Goal: Task Accomplishment & Management: Manage account settings

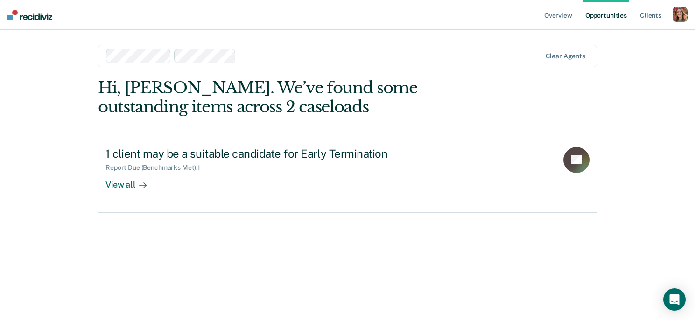
click at [676, 15] on div "button" at bounding box center [679, 14] width 15 height 15
click at [620, 33] on div "Profile How it works Log Out" at bounding box center [642, 50] width 90 height 46
click at [619, 36] on link "Profile" at bounding box center [642, 38] width 75 height 8
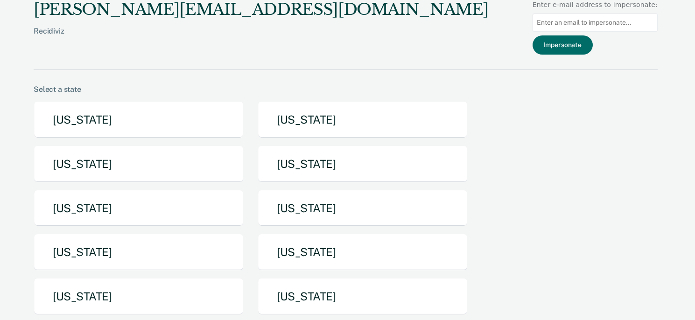
click at [609, 20] on input at bounding box center [594, 23] width 125 height 18
type input "dppeterson@utah.gov"
click at [577, 42] on button "Impersonate" at bounding box center [562, 44] width 60 height 19
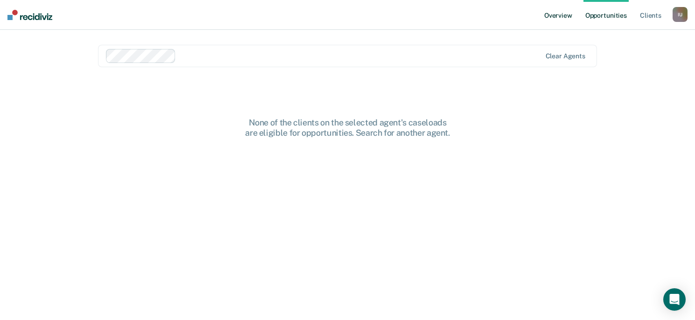
click at [553, 15] on link "Overview" at bounding box center [558, 15] width 32 height 30
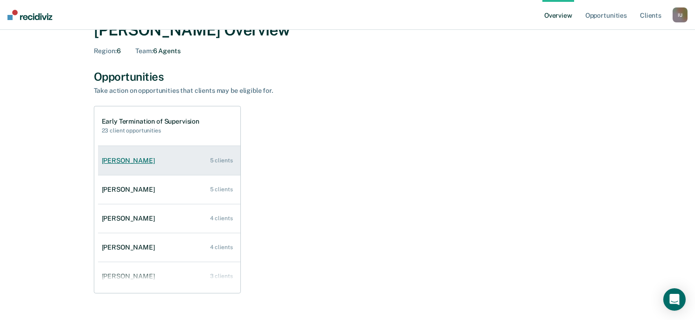
click at [127, 161] on div "[PERSON_NAME]" at bounding box center [130, 161] width 57 height 8
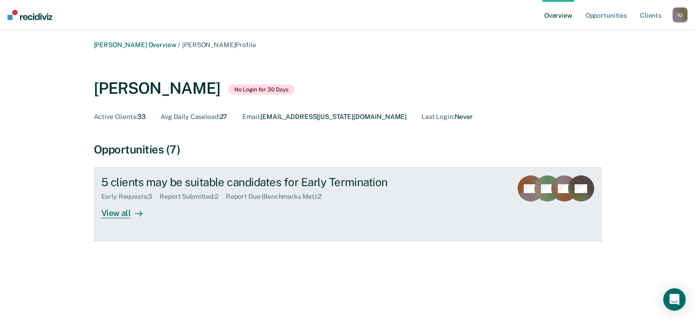
click at [112, 216] on div "View all" at bounding box center [127, 210] width 52 height 18
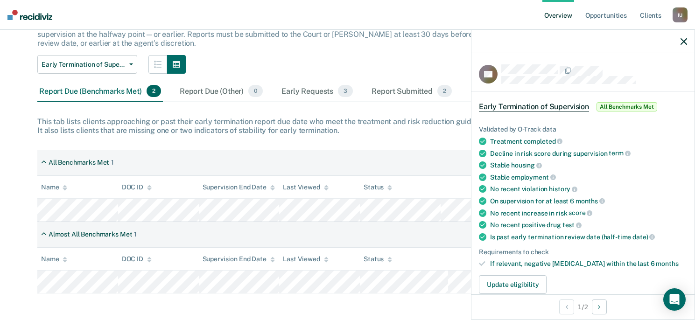
scroll to position [82, 0]
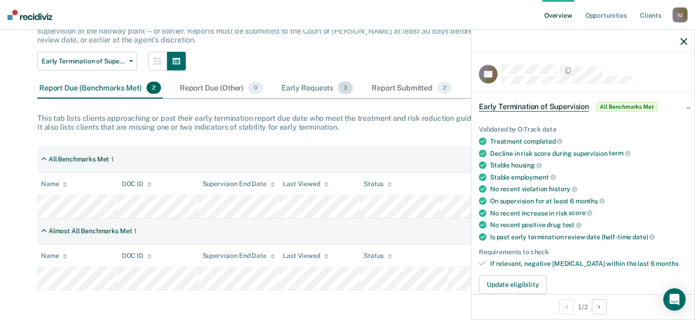
click at [300, 89] on div "Early Requests 3" at bounding box center [316, 88] width 75 height 21
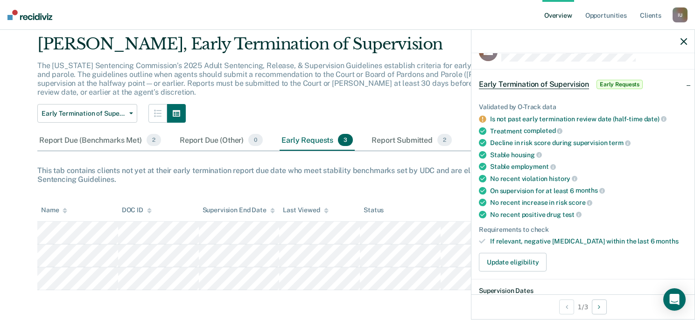
scroll to position [0, 0]
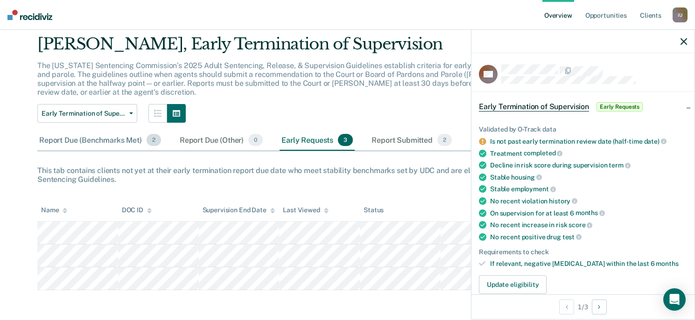
click at [81, 141] on div "Report Due (Benchmarks Met) 2" at bounding box center [99, 140] width 125 height 21
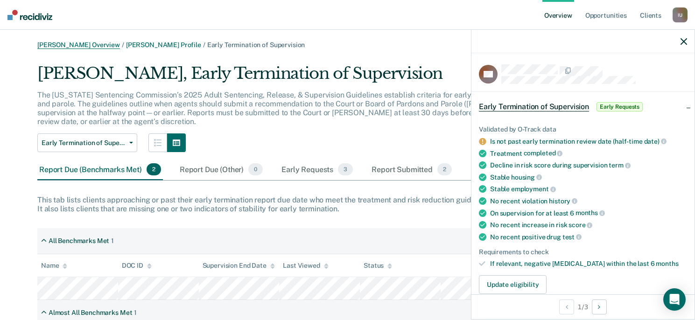
click at [85, 45] on link "Dustin P Peterson Overview" at bounding box center [78, 45] width 83 height 8
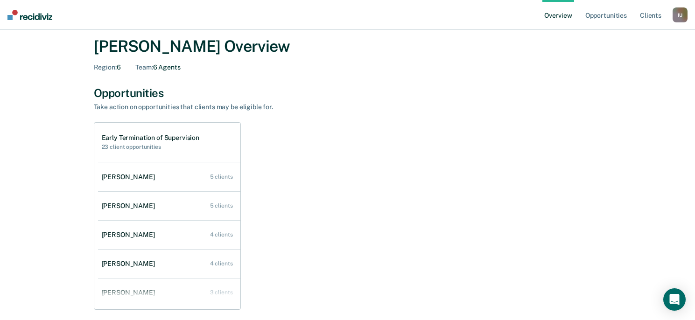
scroll to position [16, 0]
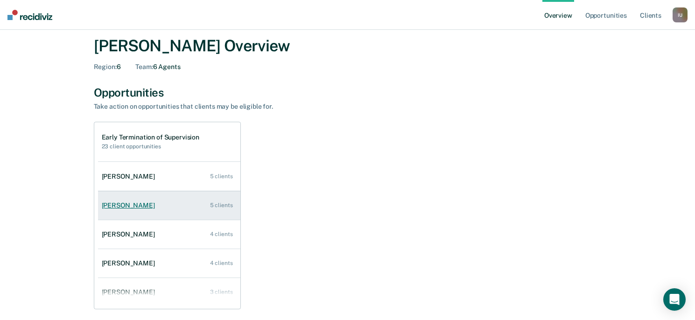
click at [127, 207] on div "Bryant Cook" at bounding box center [130, 206] width 57 height 8
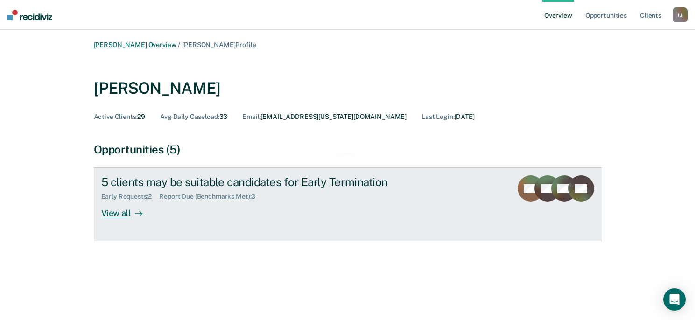
click at [118, 208] on div "View all" at bounding box center [127, 210] width 52 height 18
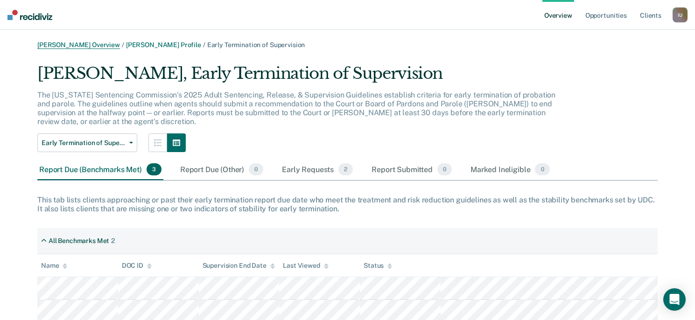
click at [110, 44] on link "Dustin P Peterson Overview" at bounding box center [78, 45] width 83 height 8
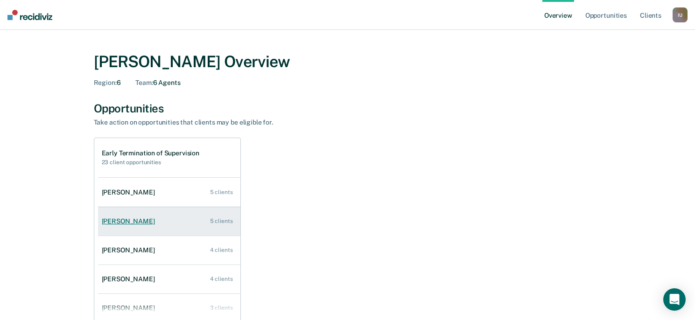
click at [120, 224] on div "Bryant Cook" at bounding box center [130, 221] width 57 height 8
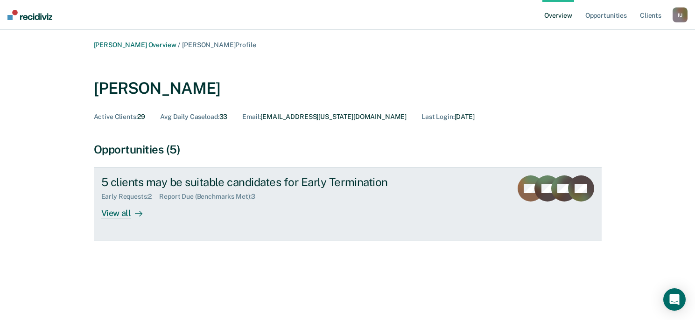
click at [109, 218] on link "5 clients may be suitable candidates for Early Termination Early Requests : 2 R…" at bounding box center [348, 204] width 508 height 74
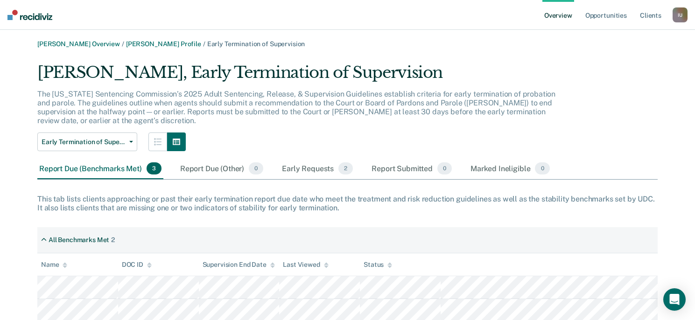
scroll to position [2, 0]
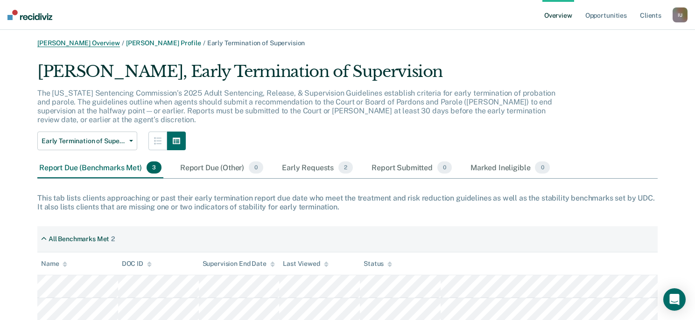
click at [73, 42] on link "Dustin P Peterson Overview" at bounding box center [78, 43] width 83 height 8
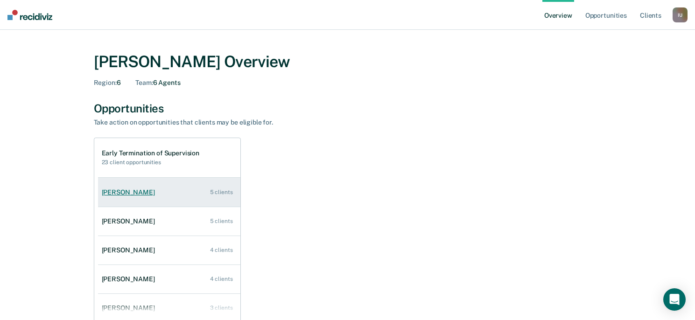
click at [112, 195] on div "Brad Draper" at bounding box center [130, 192] width 57 height 8
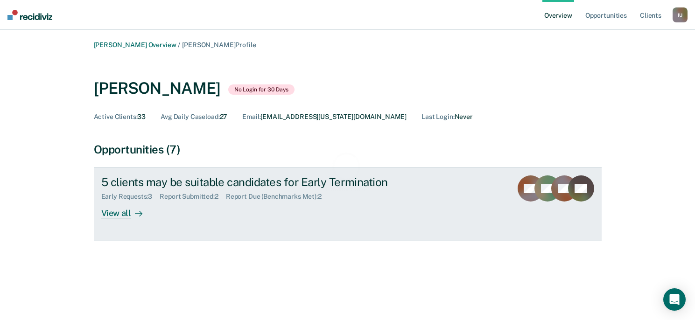
click at [116, 217] on div "View all" at bounding box center [127, 210] width 52 height 18
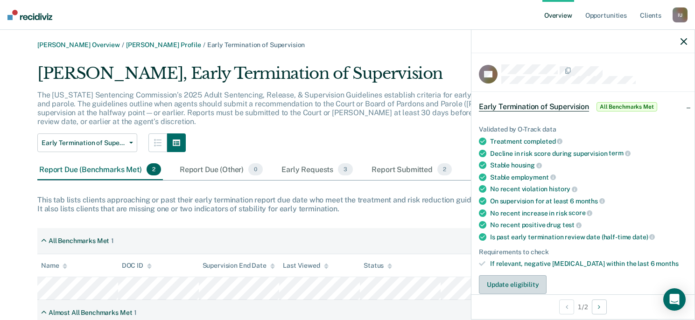
click at [505, 280] on button "Update eligibility" at bounding box center [513, 284] width 68 height 19
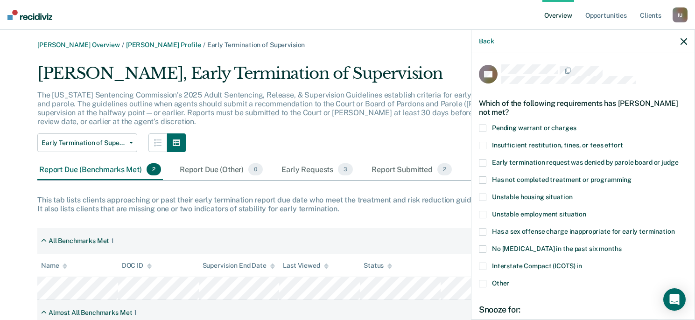
click at [678, 38] on div "Back" at bounding box center [582, 41] width 223 height 23
click at [682, 40] on icon "button" at bounding box center [683, 41] width 7 height 7
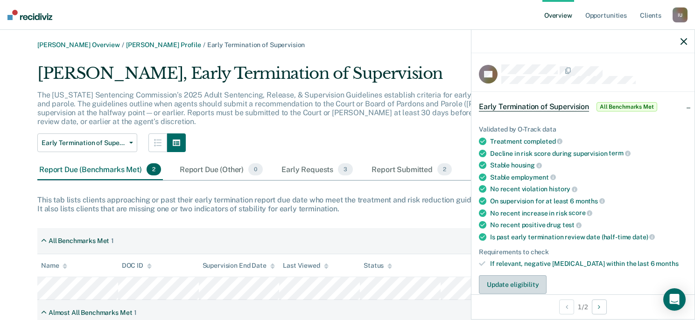
click at [507, 283] on button "Update eligibility" at bounding box center [513, 284] width 68 height 19
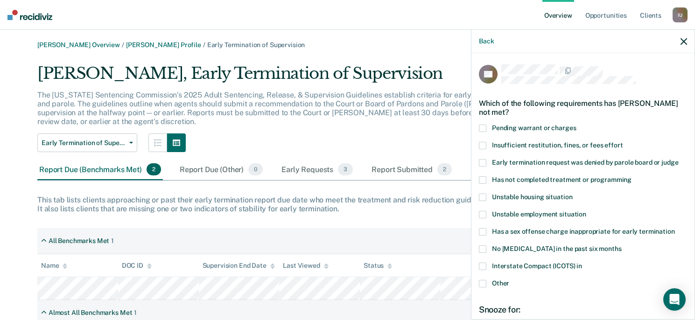
click at [483, 266] on span at bounding box center [482, 266] width 7 height 7
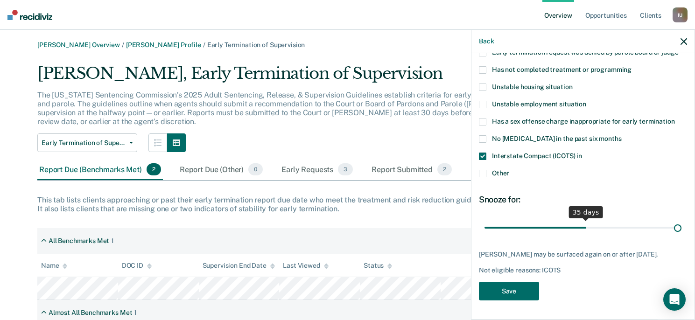
scroll to position [109, 0]
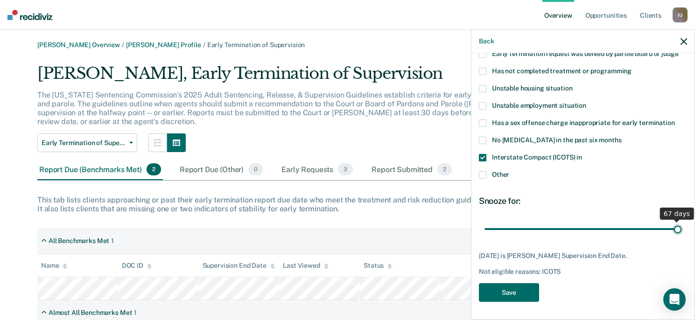
drag, startPoint x: 573, startPoint y: 223, endPoint x: 709, endPoint y: 218, distance: 135.8
type input "67"
click at [681, 221] on input "range" at bounding box center [582, 229] width 197 height 16
click at [504, 292] on button "Save" at bounding box center [509, 292] width 60 height 19
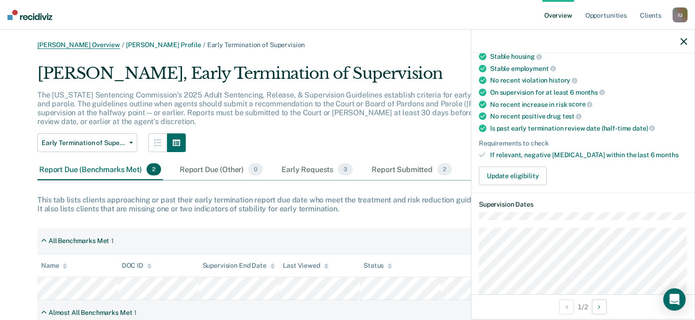
click at [65, 47] on link "Dustin P Peterson Overview" at bounding box center [78, 45] width 83 height 8
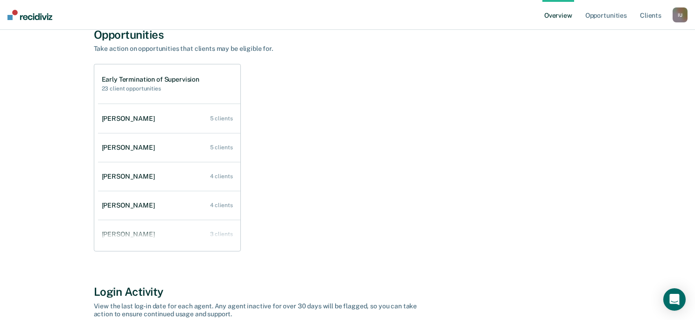
scroll to position [70, 0]
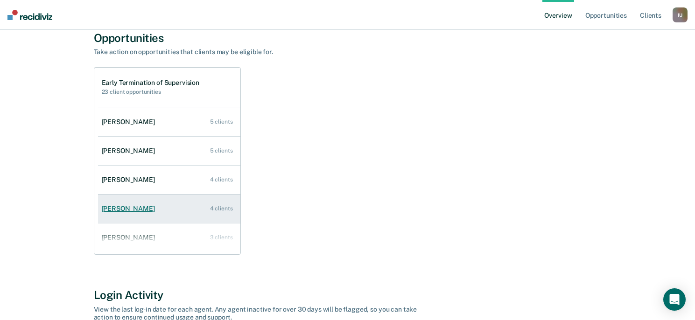
click at [127, 210] on div "Rick Coil" at bounding box center [130, 209] width 57 height 8
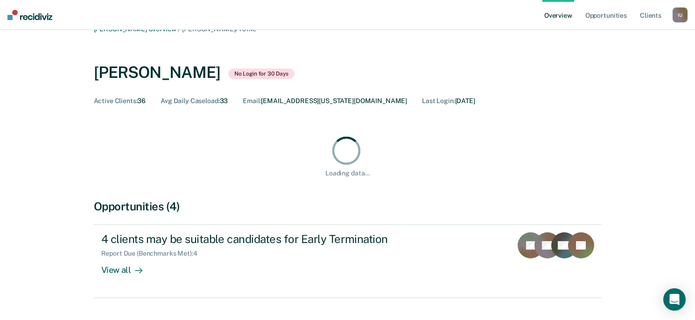
scroll to position [42, 0]
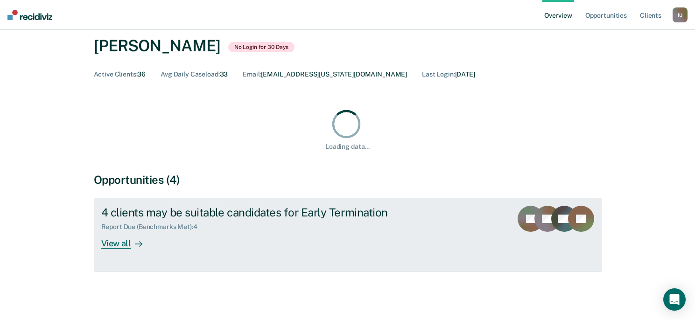
click at [104, 240] on div "View all" at bounding box center [127, 240] width 52 height 18
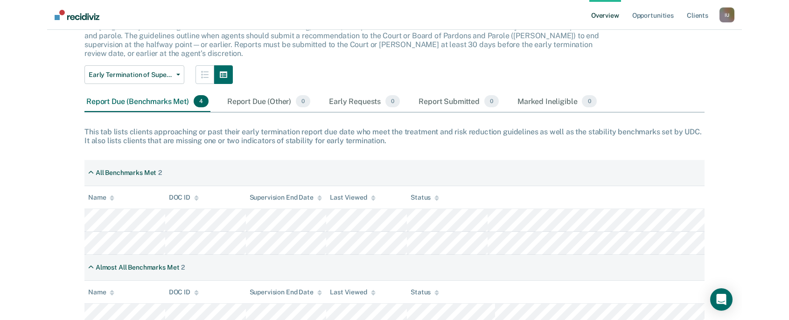
scroll to position [70, 0]
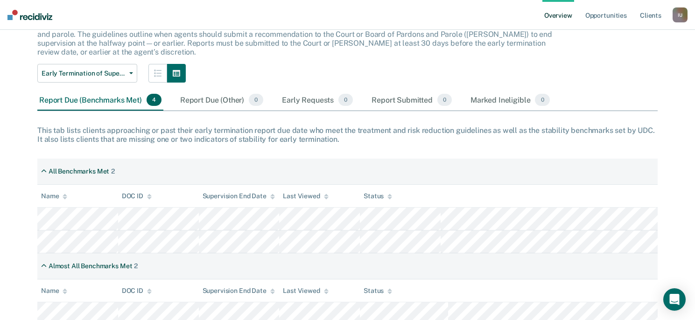
click at [597, 63] on div "Rick Coil, Early Termination of Supervision The Utah Sentencing Commission’s 20…" at bounding box center [347, 171] width 620 height 354
click at [685, 13] on div "I U" at bounding box center [679, 14] width 15 height 15
click at [617, 38] on link "Profile" at bounding box center [642, 38] width 75 height 8
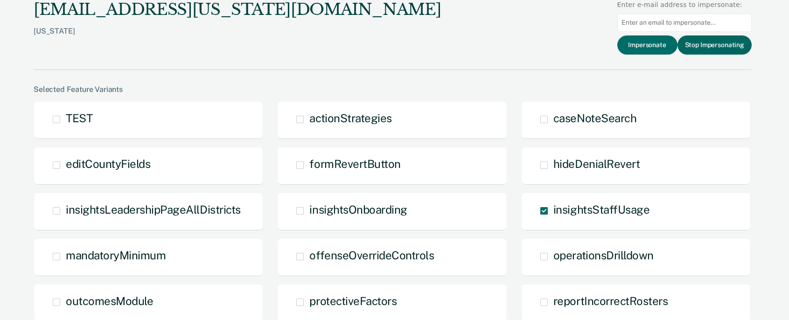
click at [694, 44] on button "Stop Impersonating" at bounding box center [714, 44] width 74 height 19
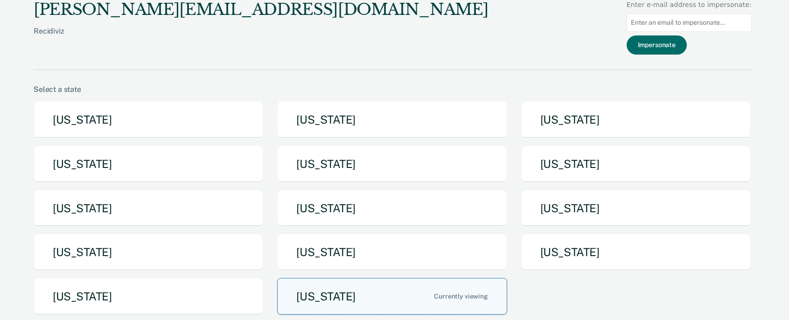
click at [317, 298] on button "[US_STATE]" at bounding box center [392, 296] width 230 height 37
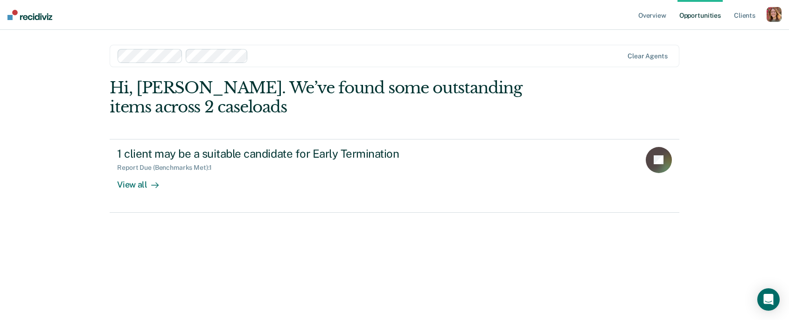
click at [288, 53] on div at bounding box center [437, 55] width 371 height 11
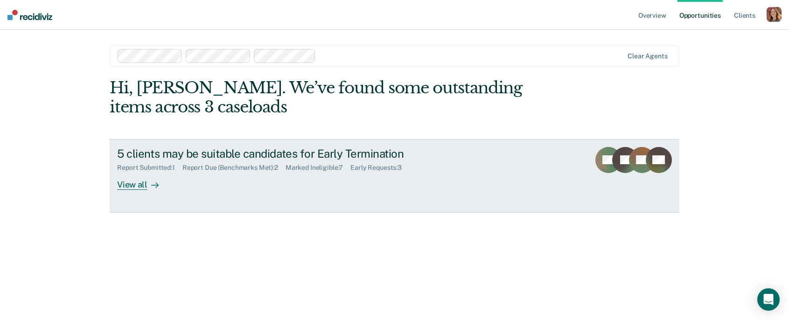
click at [139, 189] on link "5 clients may be suitable candidates for Early Termination Report Submitted : 1…" at bounding box center [394, 176] width 569 height 74
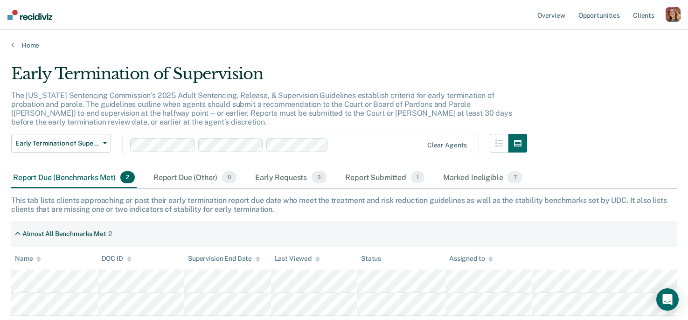
click at [70, 38] on div "Home" at bounding box center [344, 40] width 688 height 20
click at [553, 17] on link "Overview" at bounding box center [552, 15] width 32 height 30
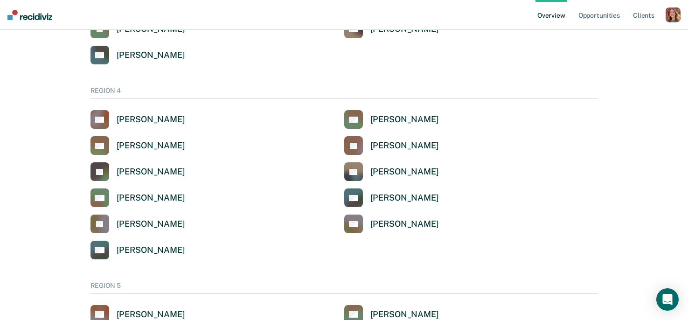
scroll to position [739, 0]
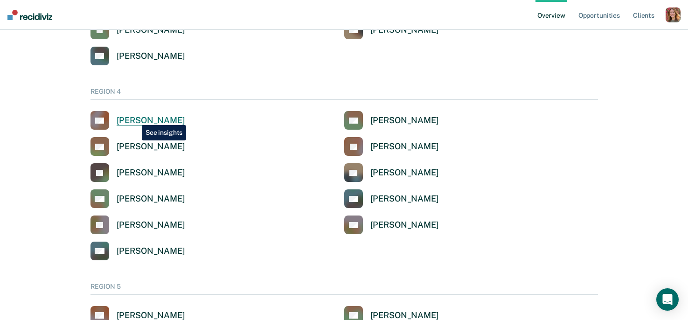
click at [135, 118] on div "[PERSON_NAME]" at bounding box center [151, 120] width 69 height 11
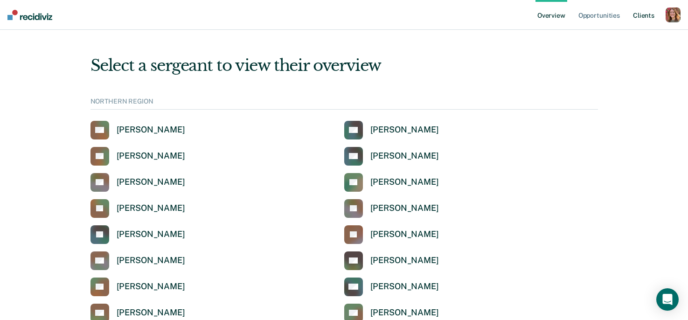
click at [650, 14] on link "Client s" at bounding box center [643, 15] width 25 height 30
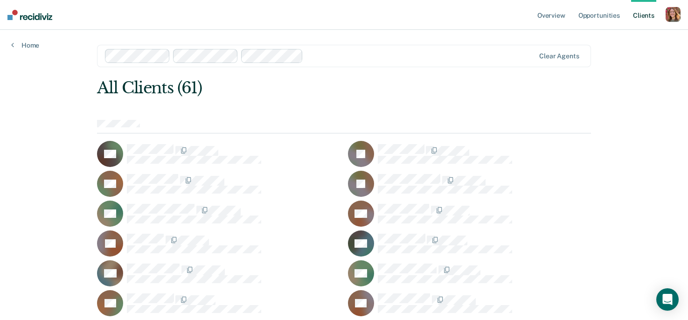
click at [683, 16] on nav "Overview Opportunities Client s Profile How it works Log Out" at bounding box center [344, 15] width 688 height 30
click at [678, 17] on div "button" at bounding box center [673, 14] width 15 height 15
click at [605, 39] on link "Profile" at bounding box center [635, 38] width 75 height 8
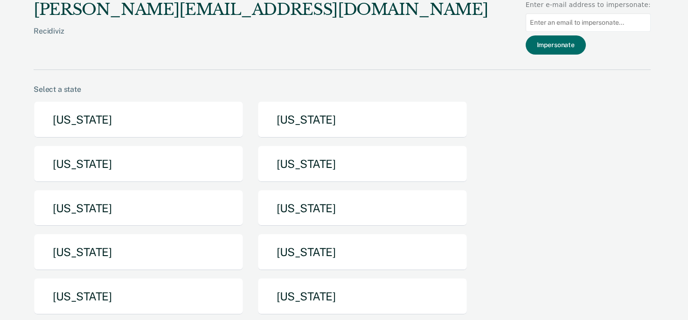
click at [552, 13] on div at bounding box center [588, 23] width 125 height 26
click at [555, 20] on input at bounding box center [588, 23] width 125 height 18
type input "[EMAIL_ADDRESS][US_STATE][DOMAIN_NAME]"
click at [556, 45] on button "Impersonate" at bounding box center [556, 44] width 60 height 19
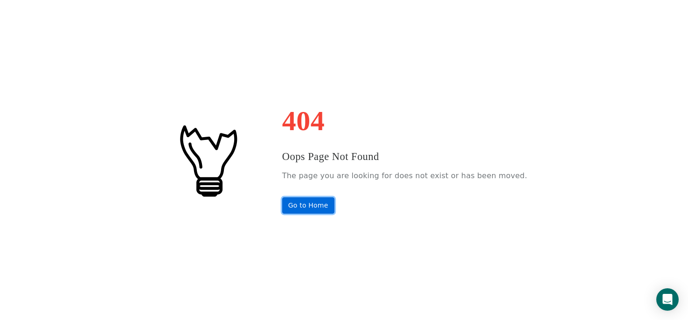
click at [316, 208] on link "Go to Home" at bounding box center [308, 205] width 52 height 16
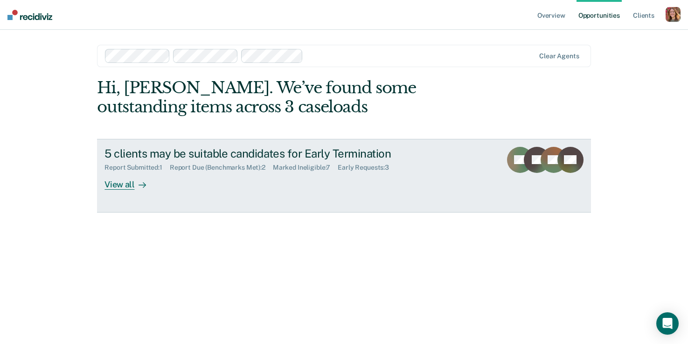
click at [201, 167] on div "Report Due (Benchmarks Met) : 2" at bounding box center [221, 168] width 103 height 8
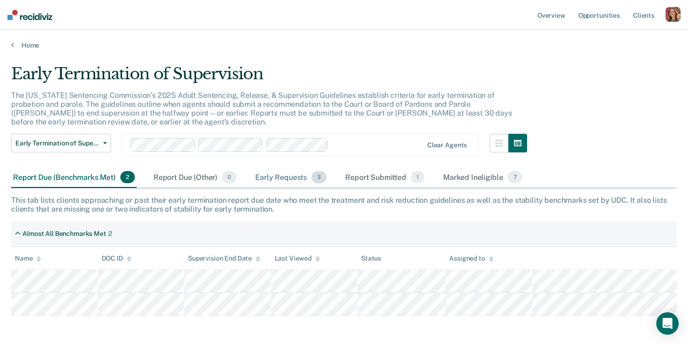
click at [285, 181] on div "Early Requests 3" at bounding box center [290, 177] width 75 height 21
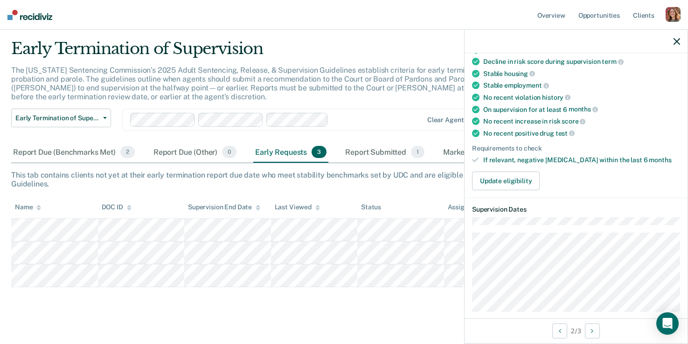
scroll to position [26, 0]
click at [675, 41] on icon "button" at bounding box center [677, 41] width 7 height 7
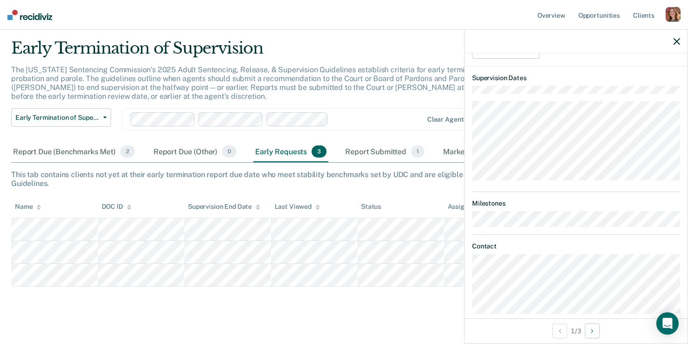
scroll to position [245, 0]
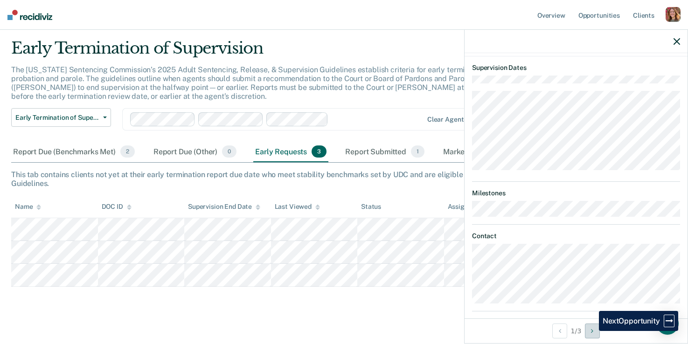
click at [592, 331] on icon "Next Opportunity" at bounding box center [592, 331] width 2 height 7
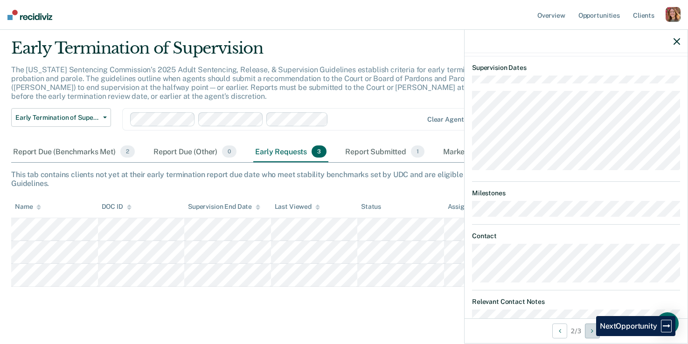
click at [590, 336] on button "Next Opportunity" at bounding box center [592, 331] width 15 height 15
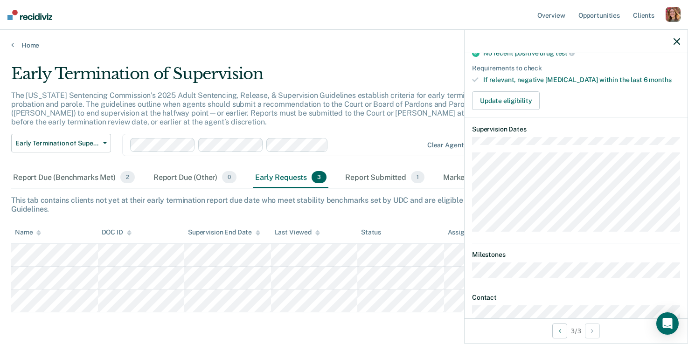
scroll to position [177, 0]
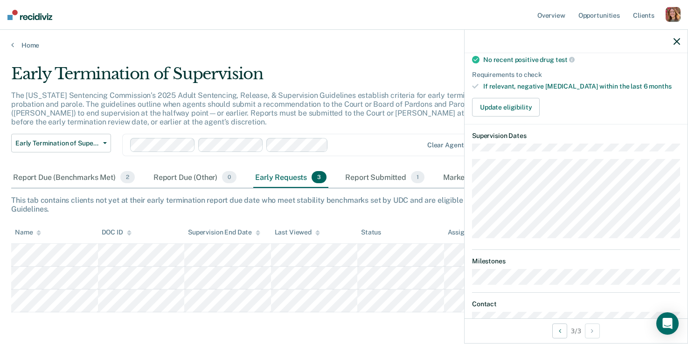
click at [677, 41] on icon "button" at bounding box center [677, 41] width 7 height 7
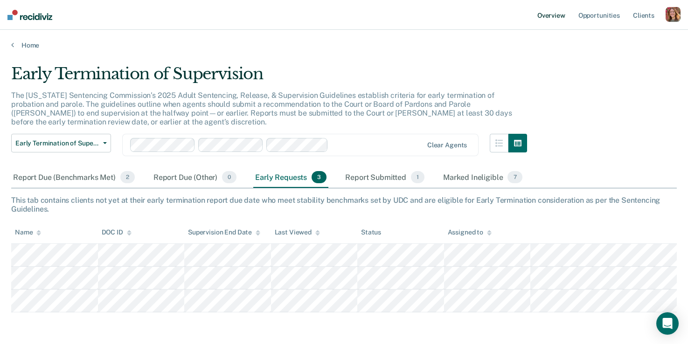
click at [563, 14] on link "Overview" at bounding box center [552, 15] width 32 height 30
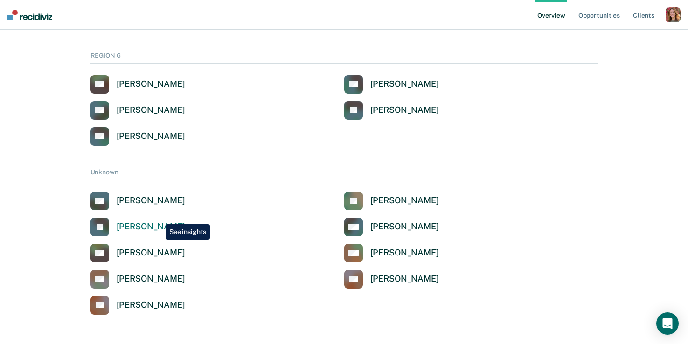
scroll to position [1085, 0]
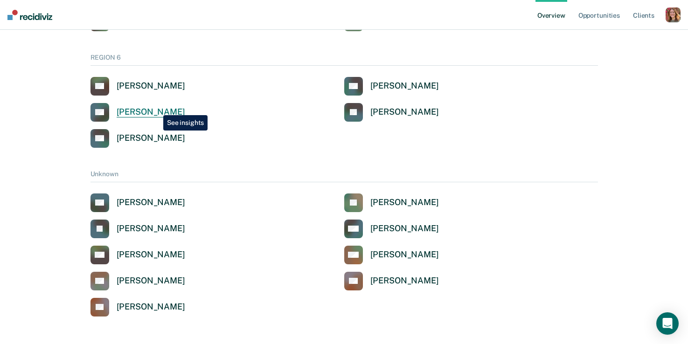
click at [156, 107] on div "[PERSON_NAME]" at bounding box center [151, 112] width 69 height 11
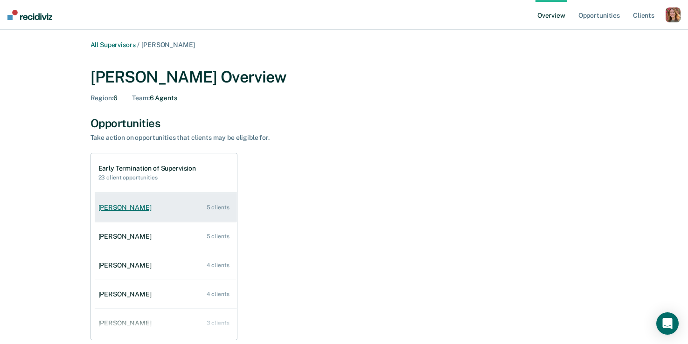
click at [118, 214] on link "Brad Draper 5 clients" at bounding box center [166, 208] width 142 height 27
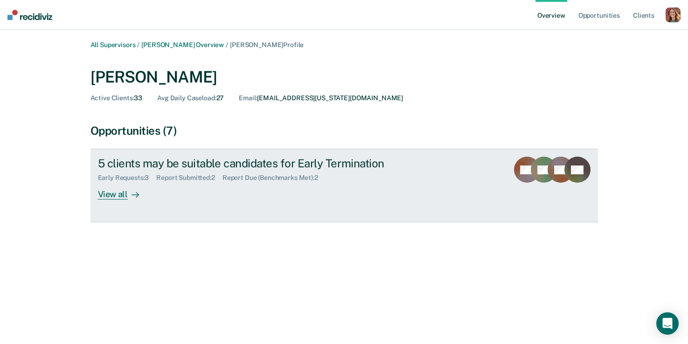
click at [111, 196] on div "View all" at bounding box center [124, 191] width 52 height 18
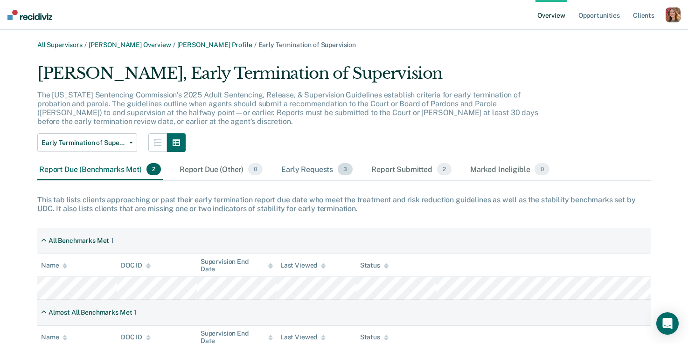
click at [308, 175] on div "Early Requests 3" at bounding box center [316, 170] width 75 height 21
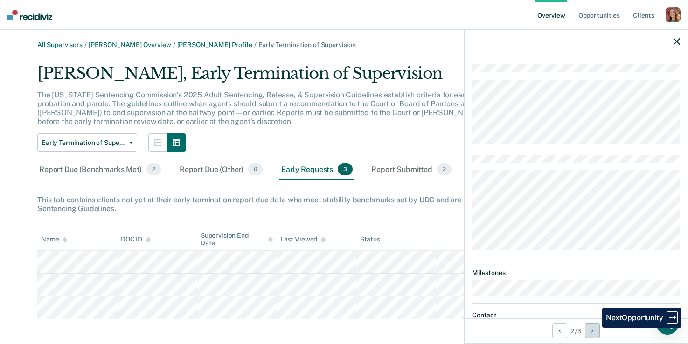
click at [595, 328] on button "Next Opportunity" at bounding box center [592, 331] width 15 height 15
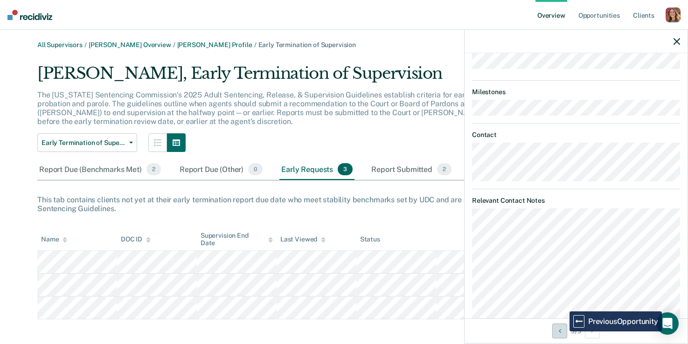
click at [563, 332] on button "Previous Opportunity" at bounding box center [559, 331] width 15 height 15
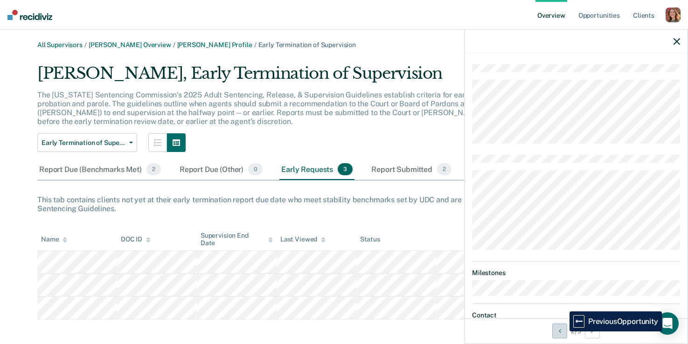
click at [563, 332] on button "Previous Opportunity" at bounding box center [559, 331] width 15 height 15
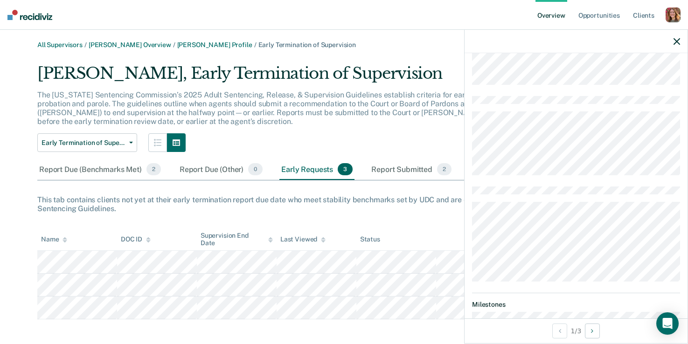
scroll to position [317, 0]
click at [595, 331] on button "Next Opportunity" at bounding box center [592, 331] width 15 height 15
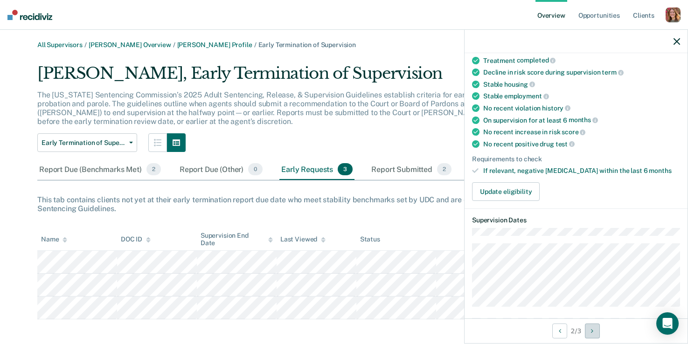
scroll to position [103, 0]
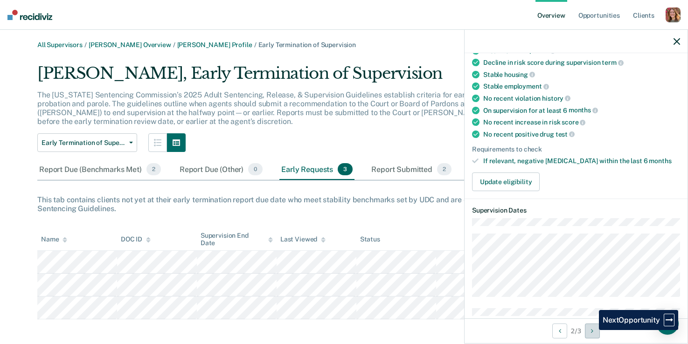
click at [592, 330] on button "Next Opportunity" at bounding box center [592, 331] width 15 height 15
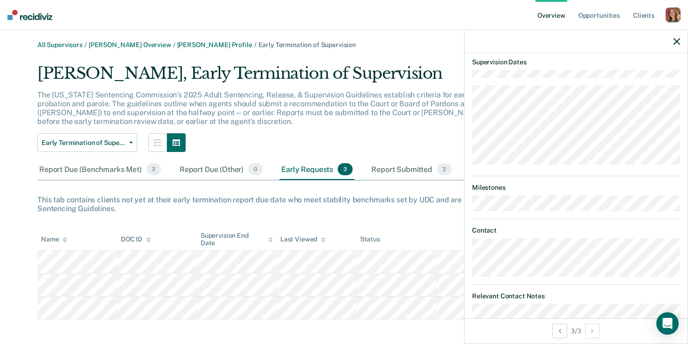
scroll to position [253, 0]
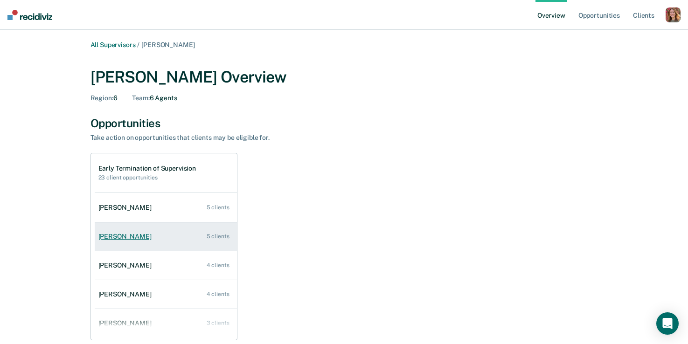
click at [118, 236] on div "Bryant Cook" at bounding box center [126, 237] width 57 height 8
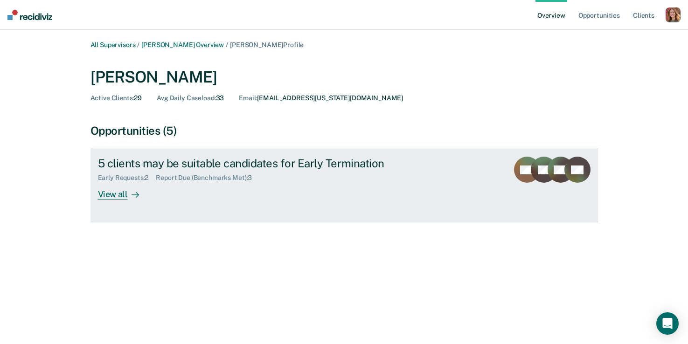
click at [140, 199] on div "View all" at bounding box center [124, 191] width 52 height 18
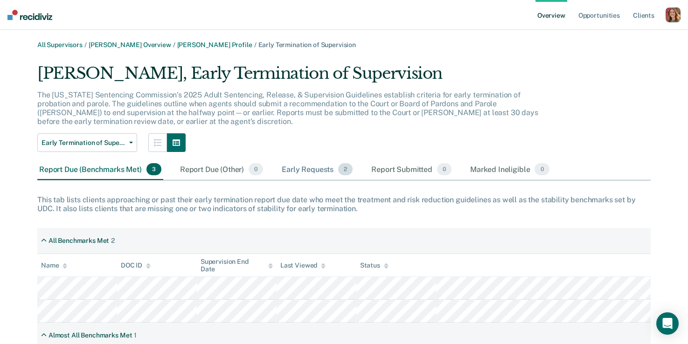
click at [310, 174] on div "Early Requests 2" at bounding box center [317, 170] width 75 height 21
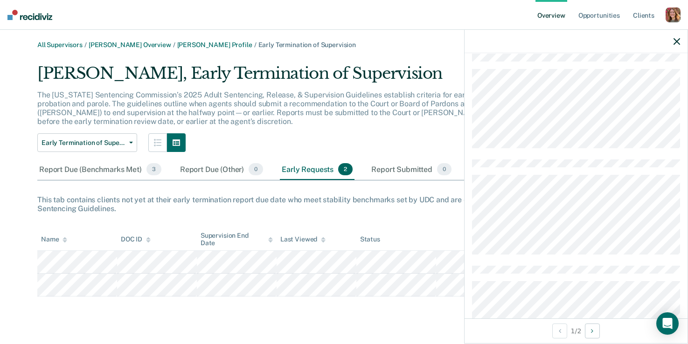
scroll to position [273, 0]
click at [596, 335] on button "Next Opportunity" at bounding box center [592, 331] width 15 height 15
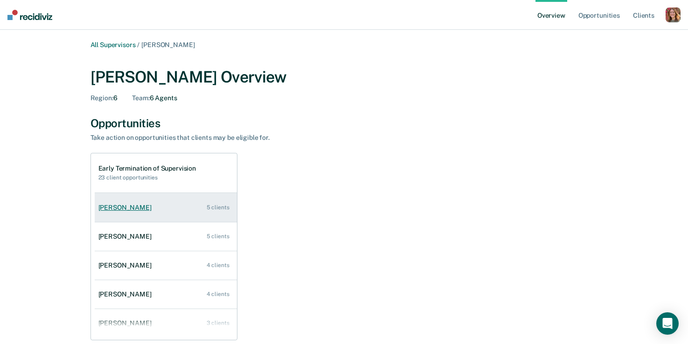
click at [124, 211] on div "Brad Draper" at bounding box center [126, 208] width 57 height 8
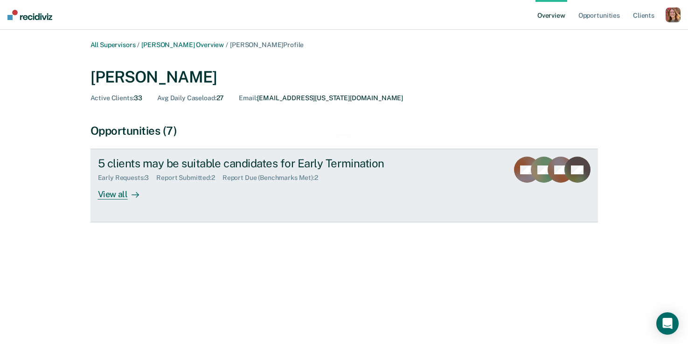
click at [227, 181] on div "Report Due (Benchmarks Met) : 2" at bounding box center [274, 178] width 103 height 8
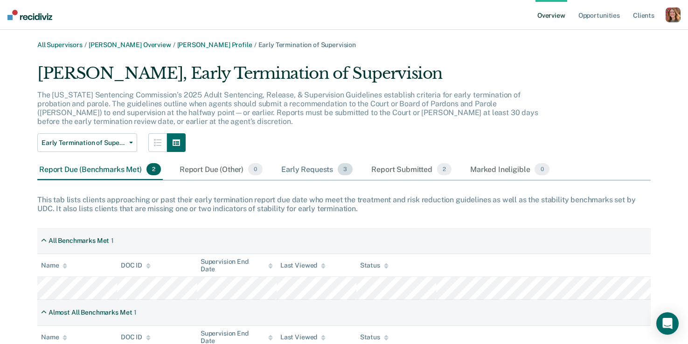
click at [302, 167] on div "Early Requests 3" at bounding box center [316, 170] width 75 height 21
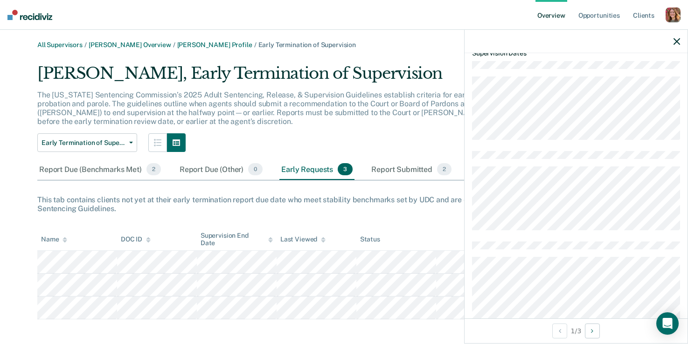
scroll to position [262, 0]
